Goal: Check status: Check status

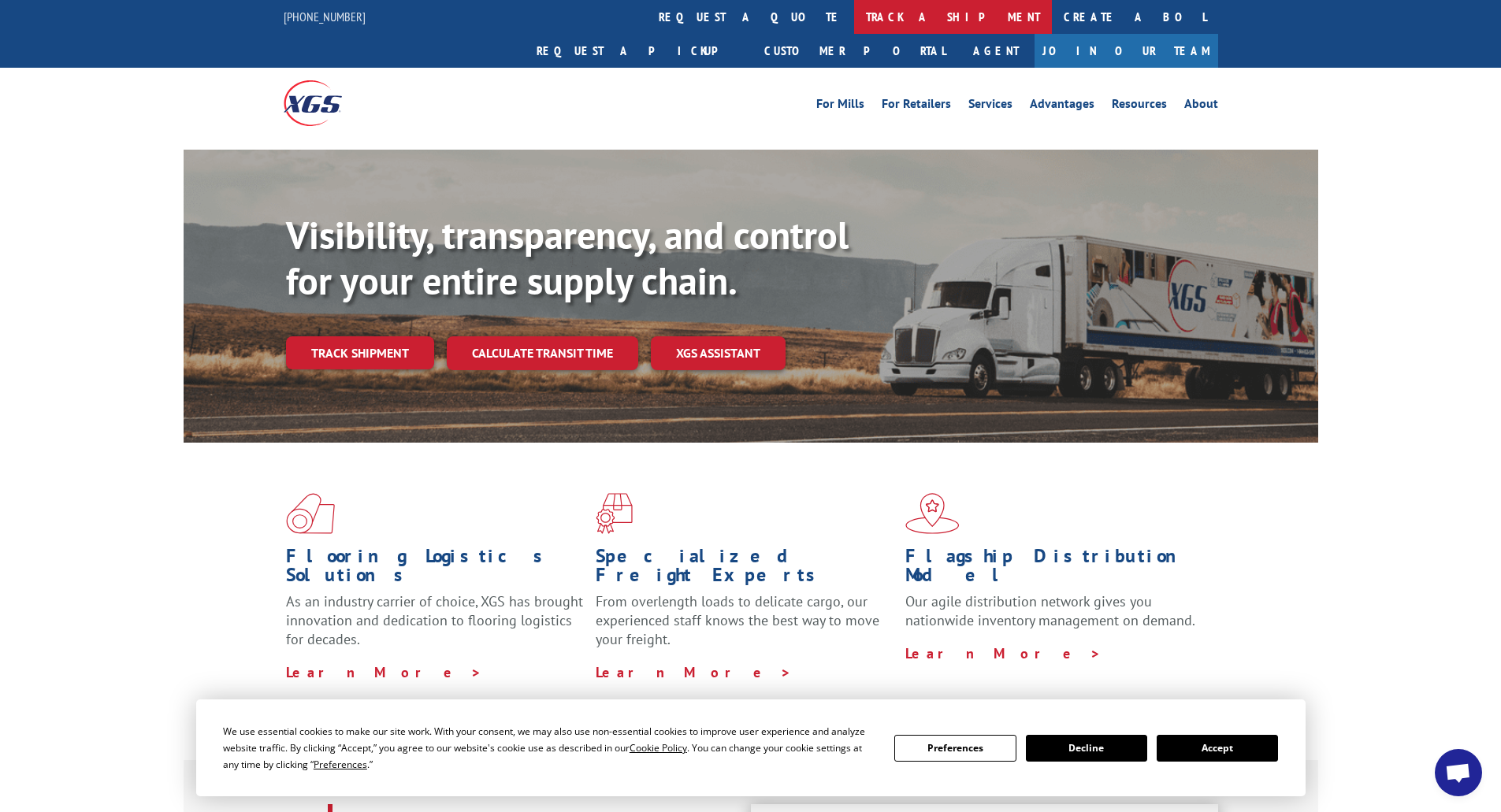
click at [854, 17] on link "track a shipment" at bounding box center [953, 17] width 198 height 34
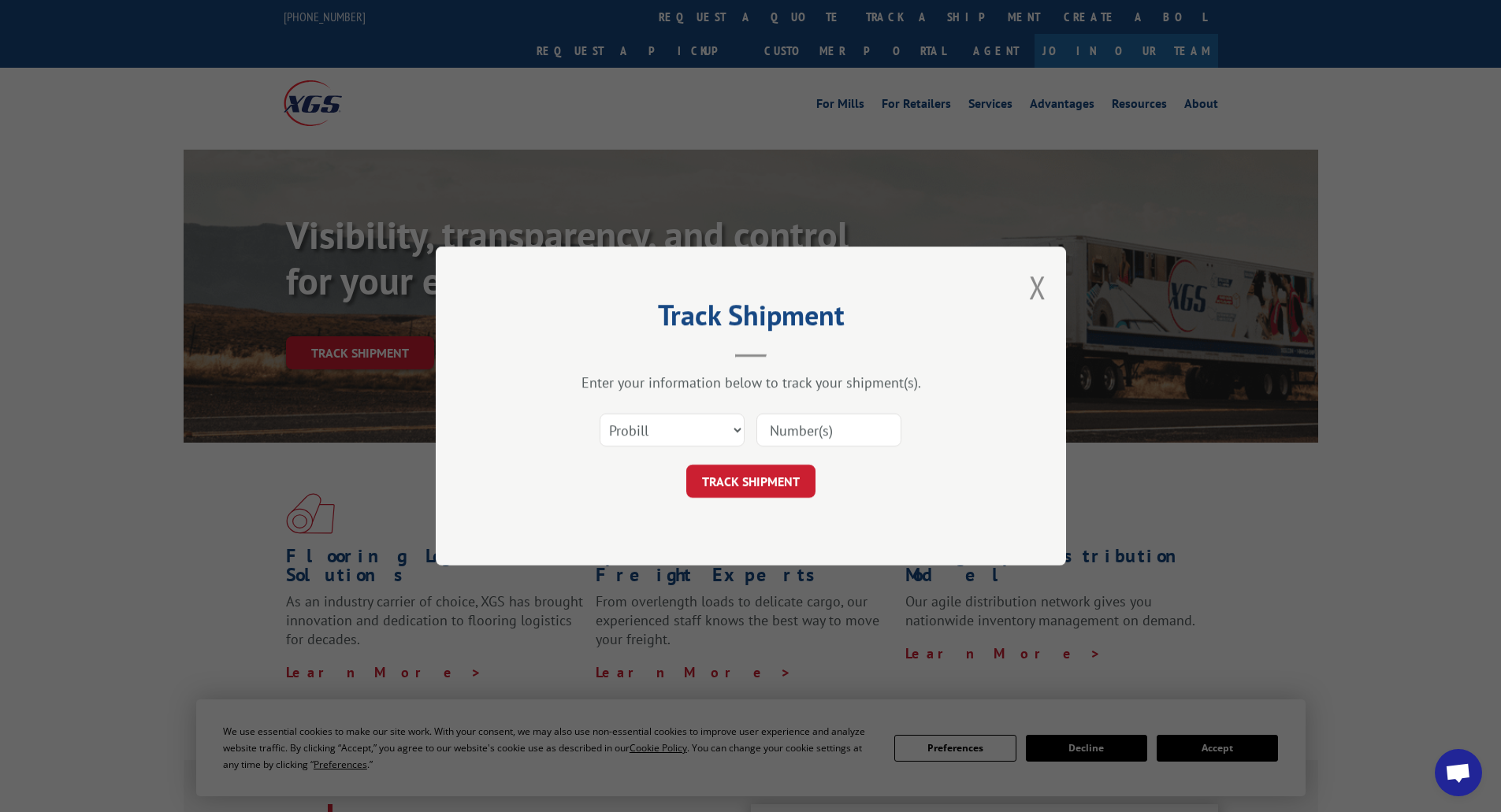
paste input "50869523"
type input "50869523"
click at [749, 480] on button "TRACK SHIPMENT" at bounding box center [751, 481] width 129 height 33
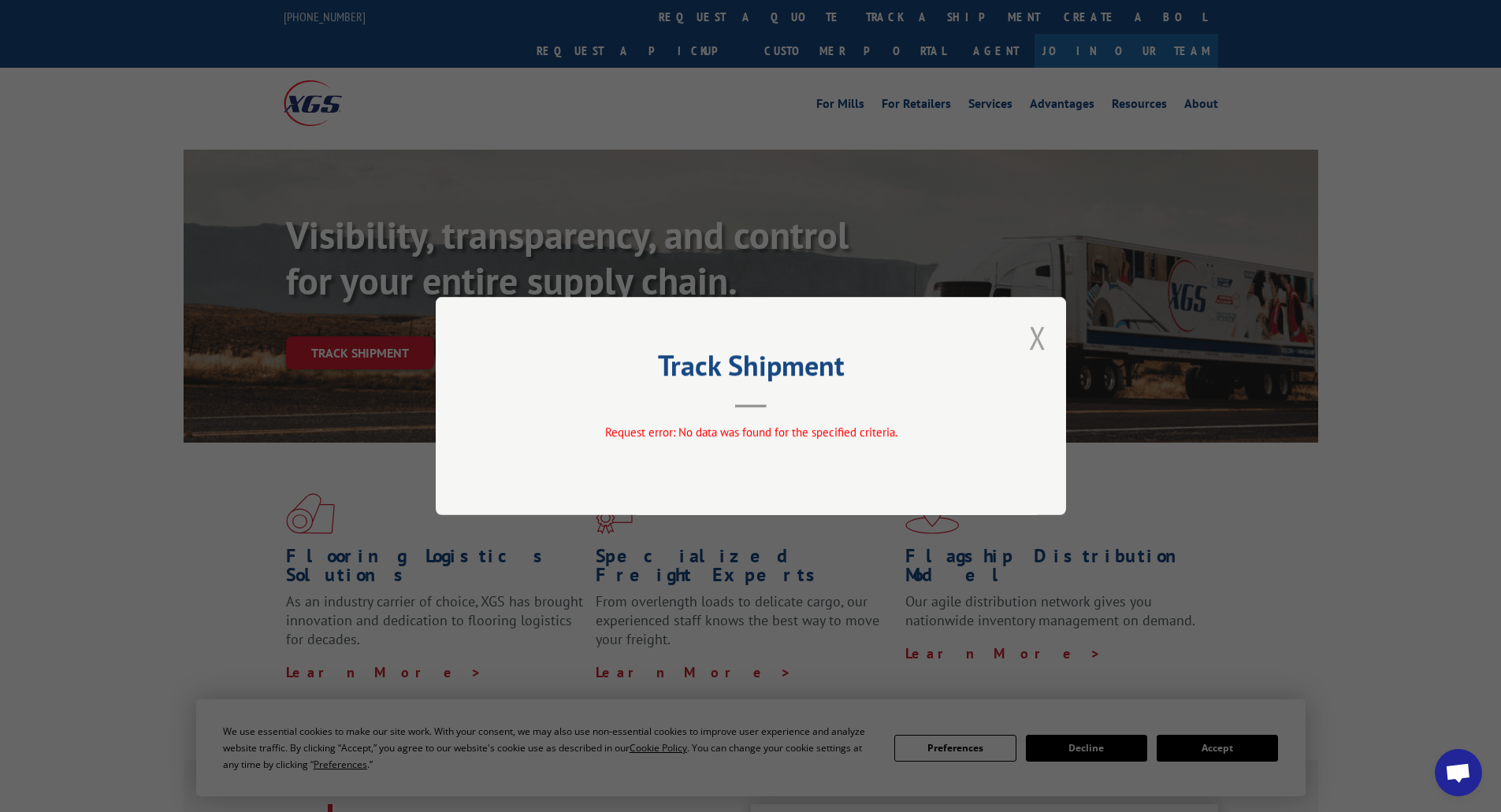
click at [1042, 339] on button "Close modal" at bounding box center [1038, 337] width 17 height 42
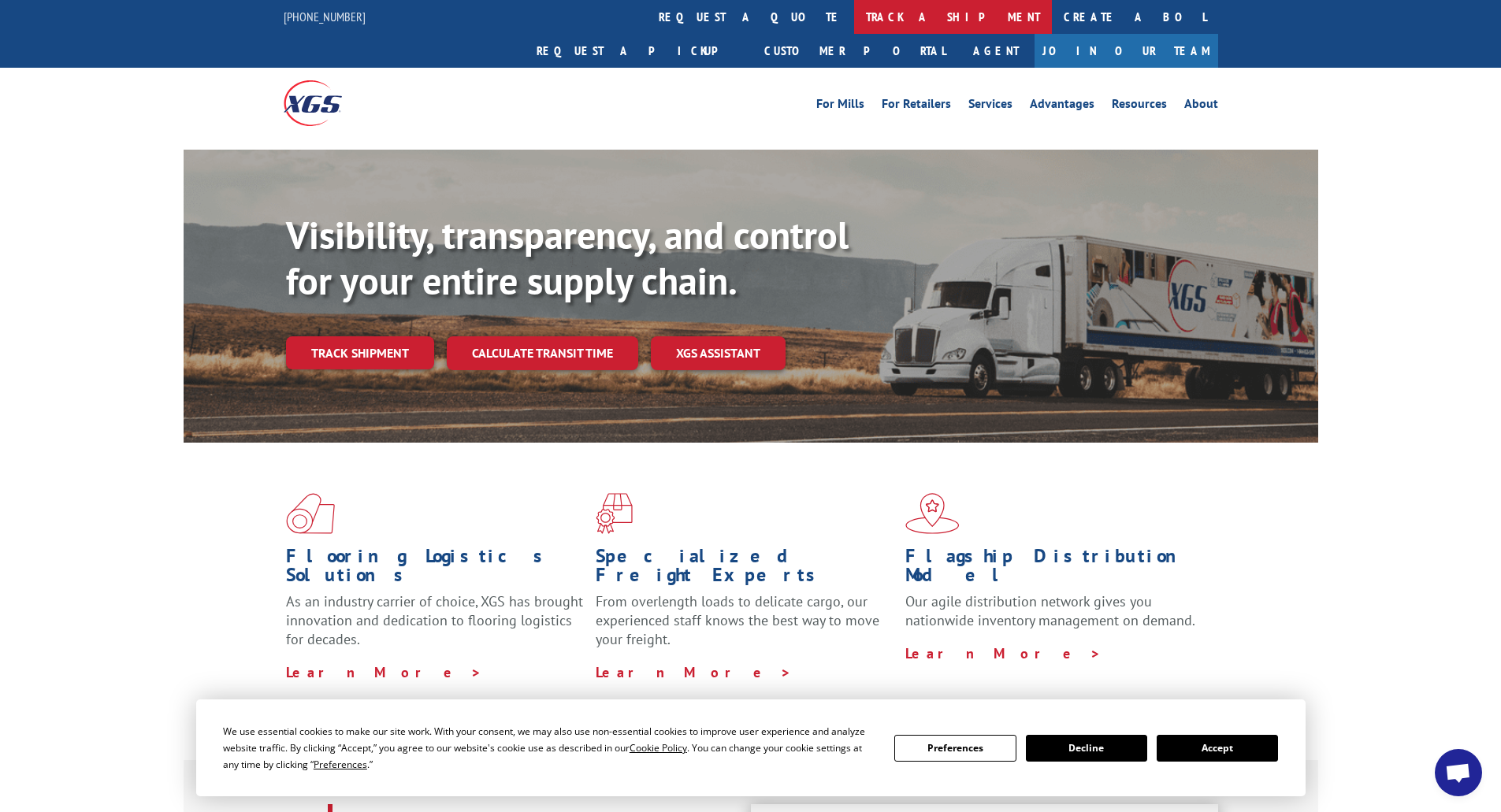
click at [854, 17] on link "track a shipment" at bounding box center [953, 17] width 198 height 34
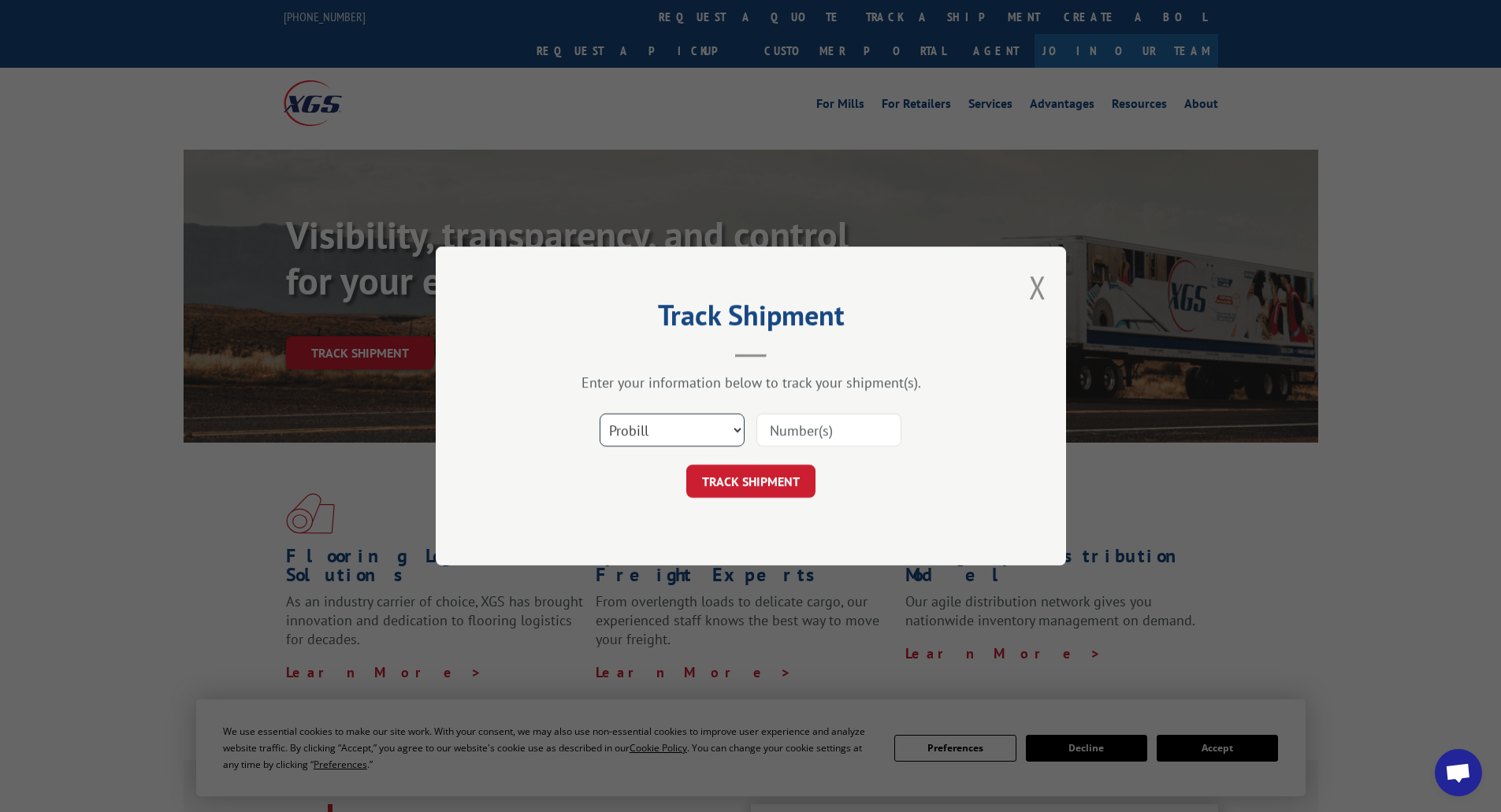
click at [731, 435] on select "Select category... Probill BOL PO" at bounding box center [672, 430] width 145 height 33
select select "bol"
click at [600, 413] on select "Select category... Probill BOL PO" at bounding box center [672, 430] width 145 height 33
paste input "50869523"
type input "50869523"
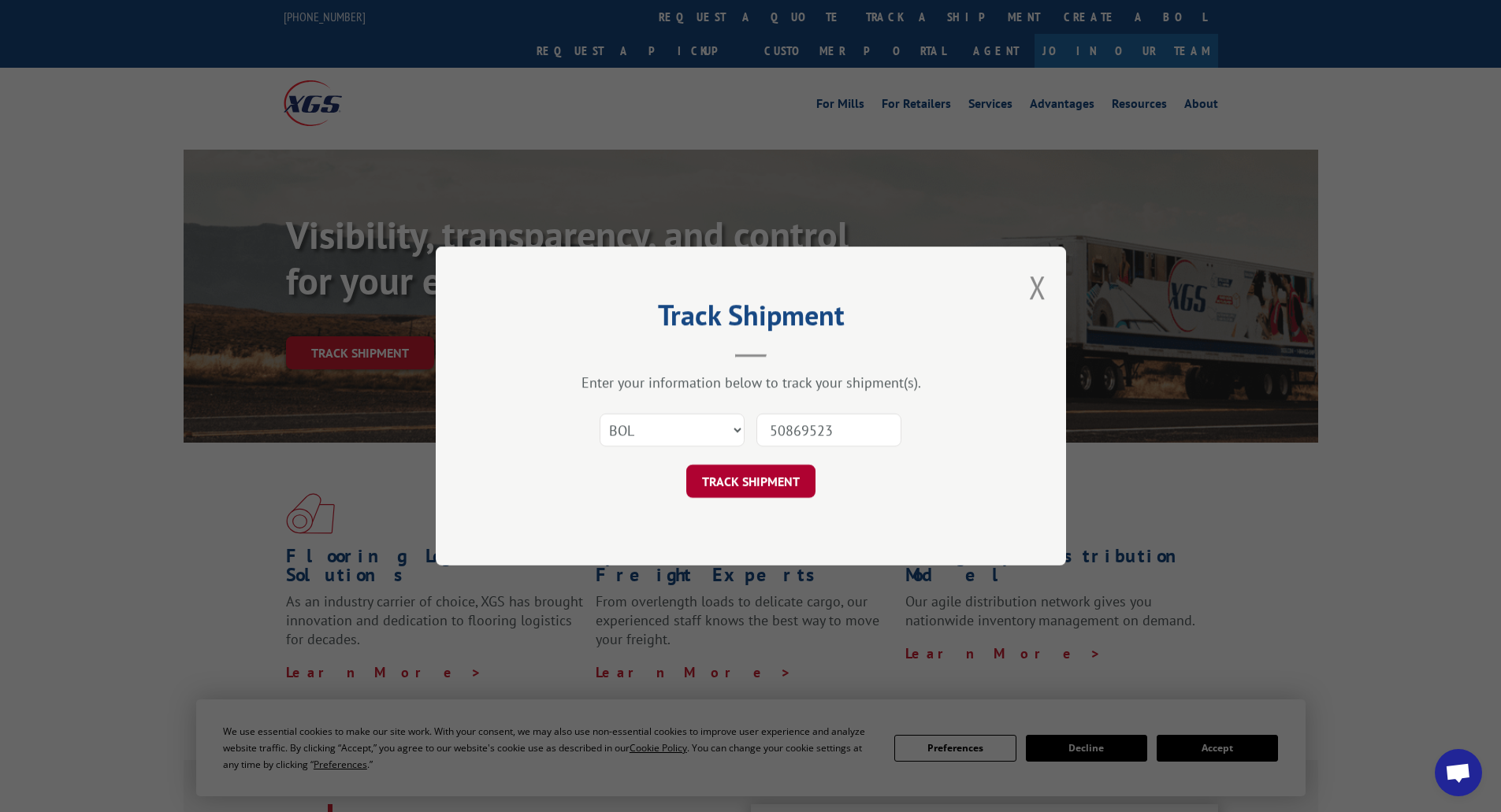
click at [765, 477] on button "TRACK SHIPMENT" at bounding box center [751, 481] width 129 height 33
